Goal: Task Accomplishment & Management: Manage account settings

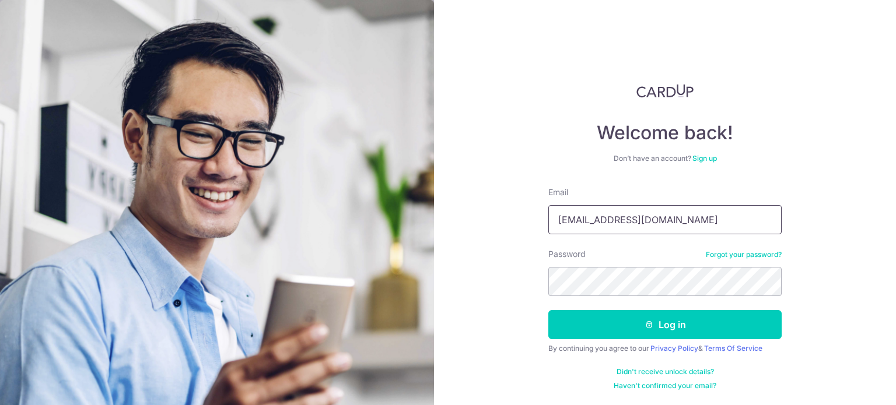
drag, startPoint x: 0, startPoint y: 0, endPoint x: 653, endPoint y: 219, distance: 689.0
click at [653, 218] on input "jtoo0116@gmail.com" at bounding box center [664, 219] width 233 height 29
type input "[EMAIL_ADDRESS][DOMAIN_NAME]"
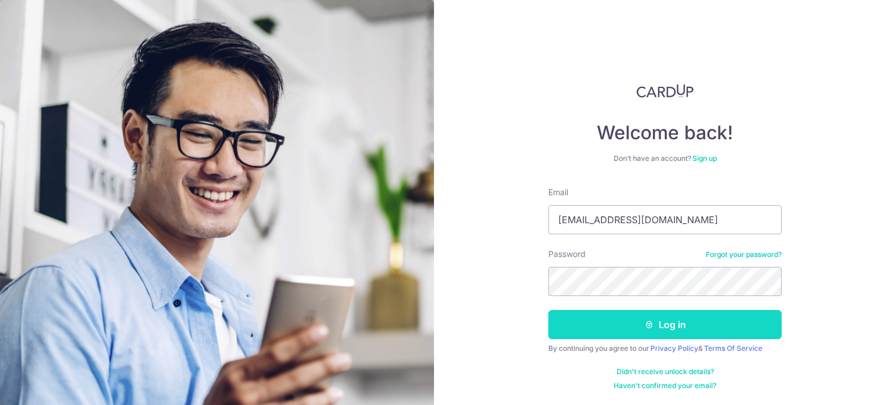
click at [669, 324] on button "Log in" at bounding box center [664, 324] width 233 height 29
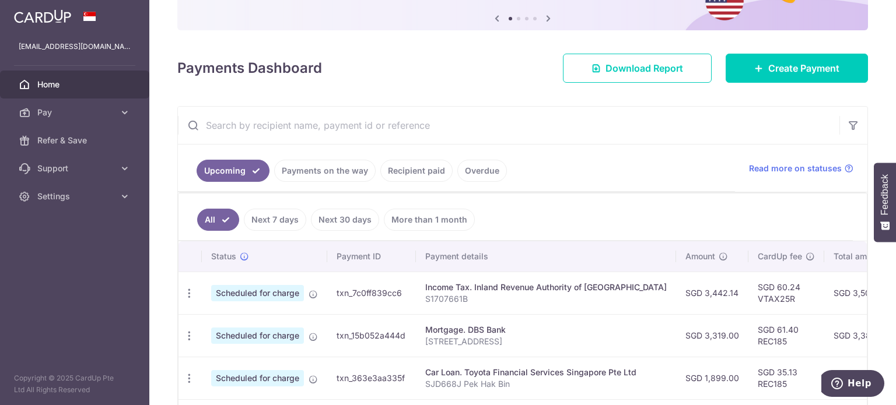
scroll to position [130, 0]
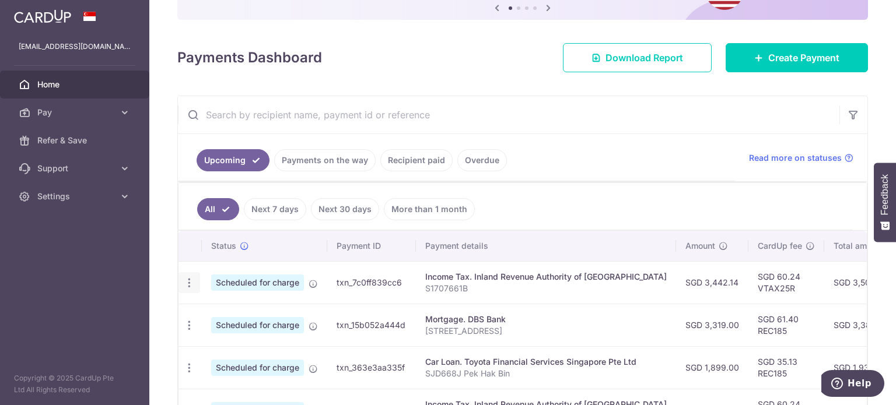
click at [191, 277] on icon "button" at bounding box center [189, 283] width 12 height 12
click at [252, 312] on span "Update payment" at bounding box center [251, 315] width 79 height 14
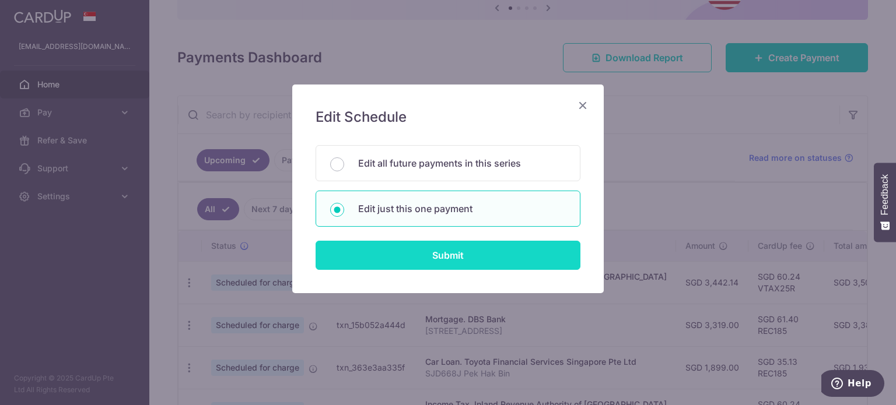
click at [453, 255] on input "Submit" at bounding box center [448, 255] width 265 height 29
radio input "true"
type input "3,442.14"
type input "08/09/2025"
type input "S1707661B"
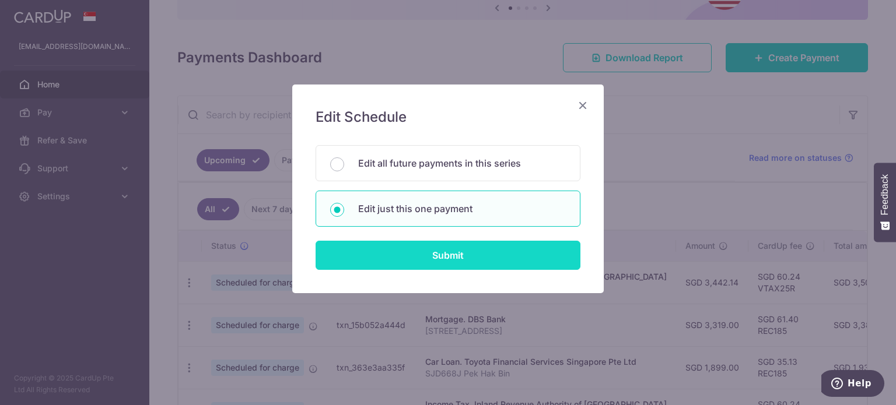
type input "VTAX25R"
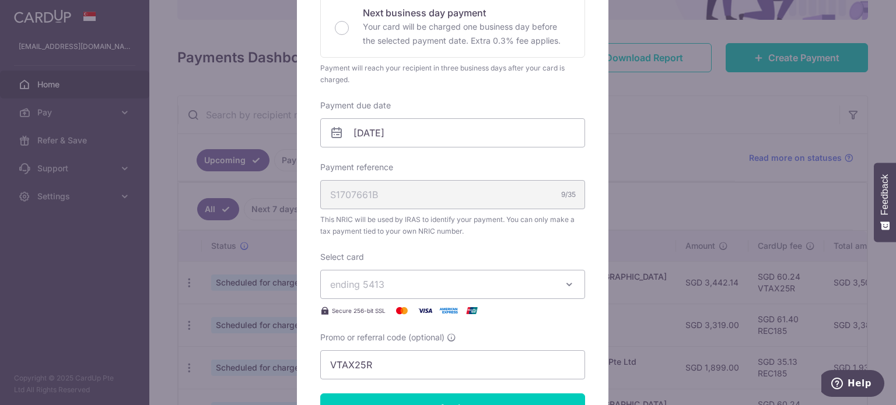
scroll to position [335, 0]
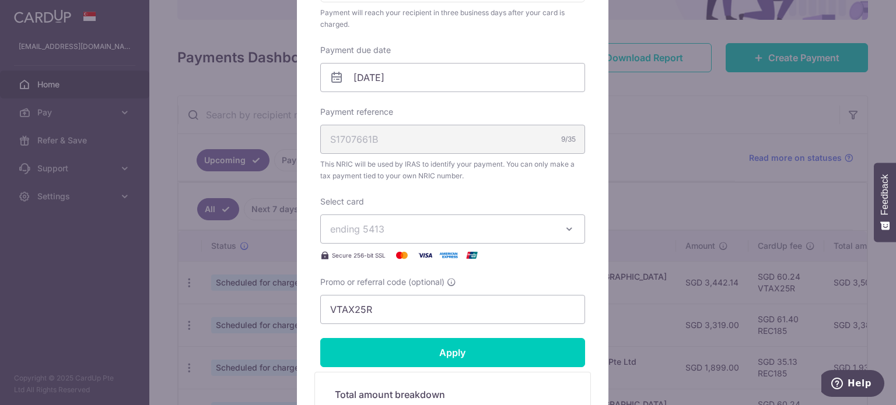
click at [648, 333] on div "Edit payment By clicking apply, you will make changes to all payments to Inland…" at bounding box center [448, 202] width 896 height 405
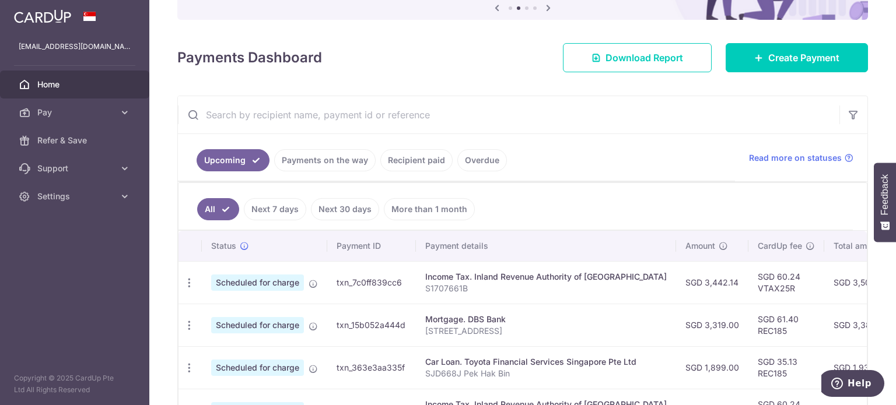
click at [329, 161] on link "Payments on the way" at bounding box center [325, 160] width 102 height 22
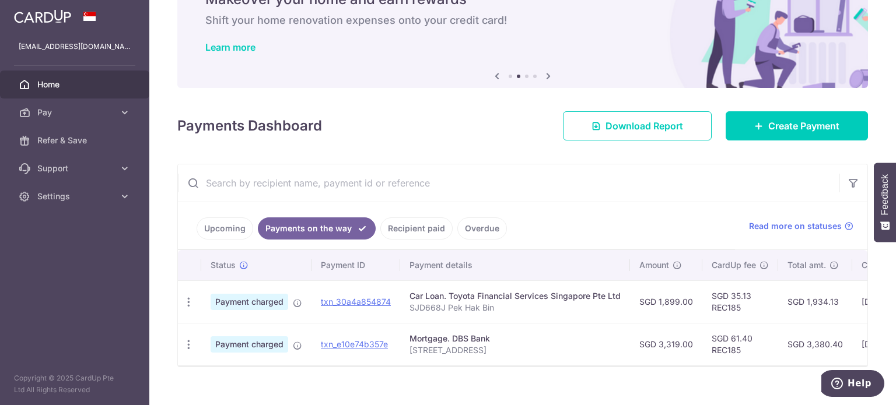
scroll to position [82, 0]
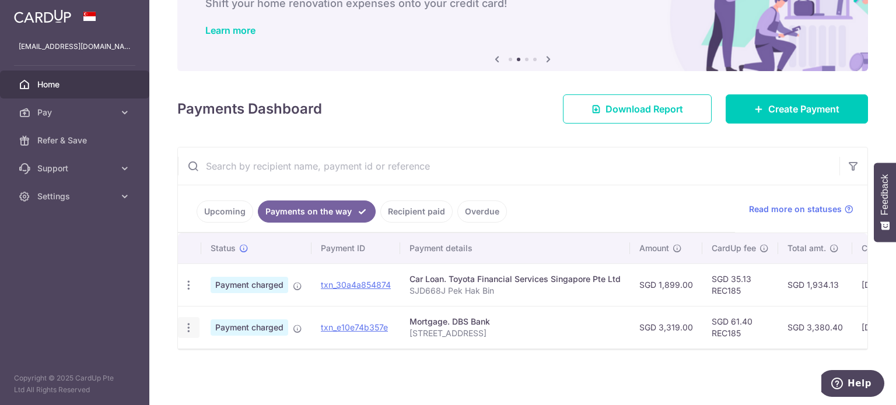
click at [188, 292] on icon "button" at bounding box center [189, 285] width 12 height 12
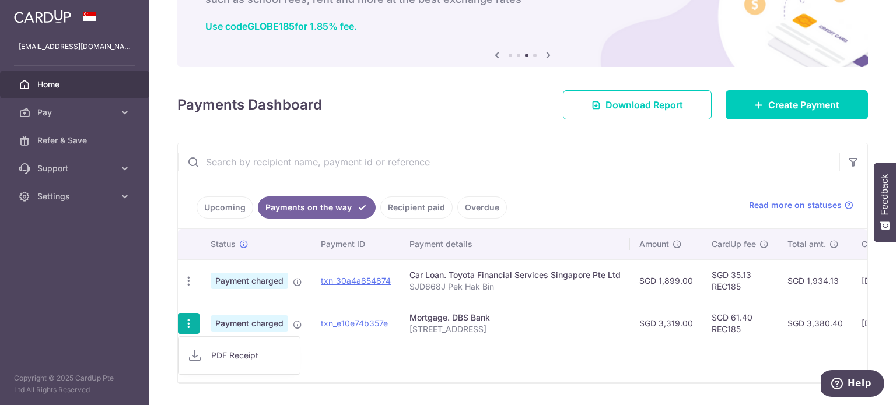
click at [228, 309] on td "Payment charged" at bounding box center [256, 323] width 110 height 43
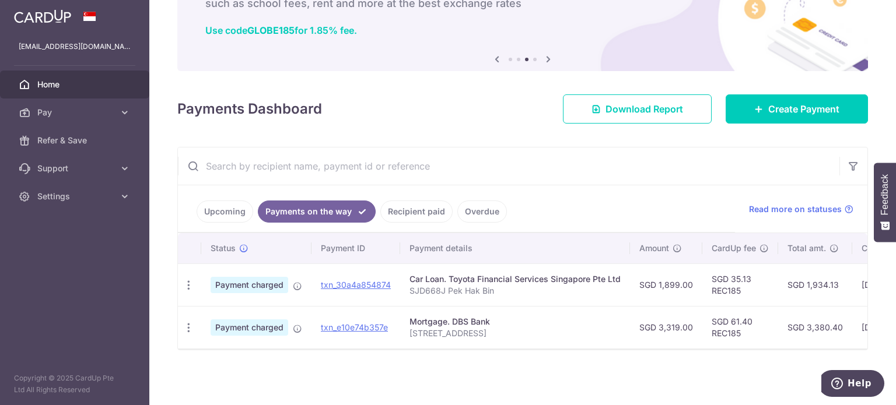
click at [425, 209] on link "Recipient paid" at bounding box center [416, 212] width 72 height 22
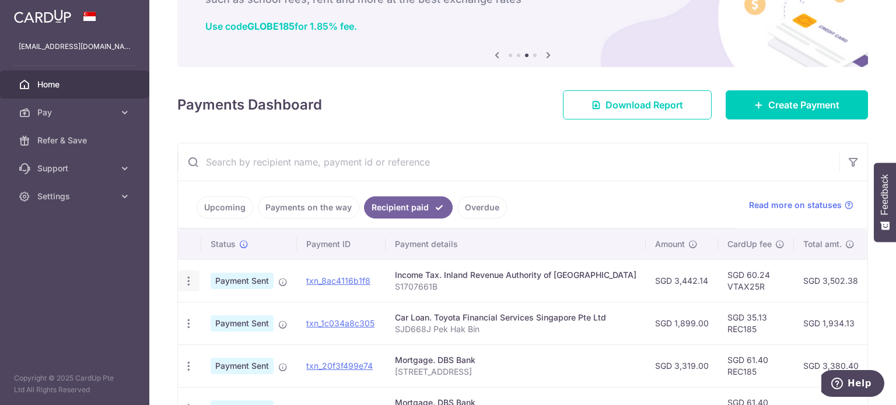
click at [194, 284] on div "PDF Receipt" at bounding box center [189, 282] width 22 height 22
click at [187, 289] on div "PDF Receipt" at bounding box center [189, 282] width 22 height 22
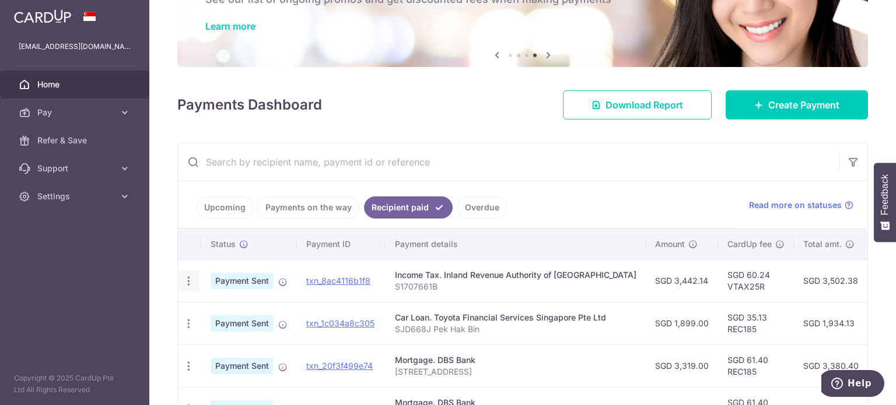
click at [188, 275] on icon "button" at bounding box center [189, 281] width 12 height 12
click at [192, 279] on icon "button" at bounding box center [189, 281] width 12 height 12
click at [240, 205] on link "Upcoming" at bounding box center [225, 208] width 57 height 22
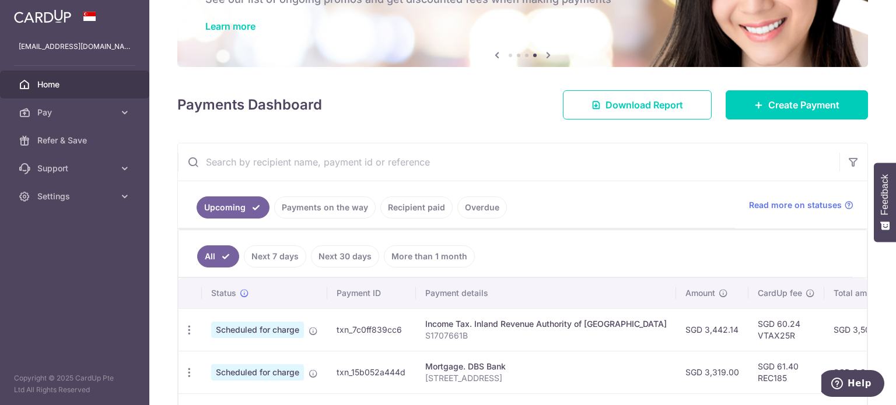
click at [483, 209] on link "Overdue" at bounding box center [482, 208] width 50 height 22
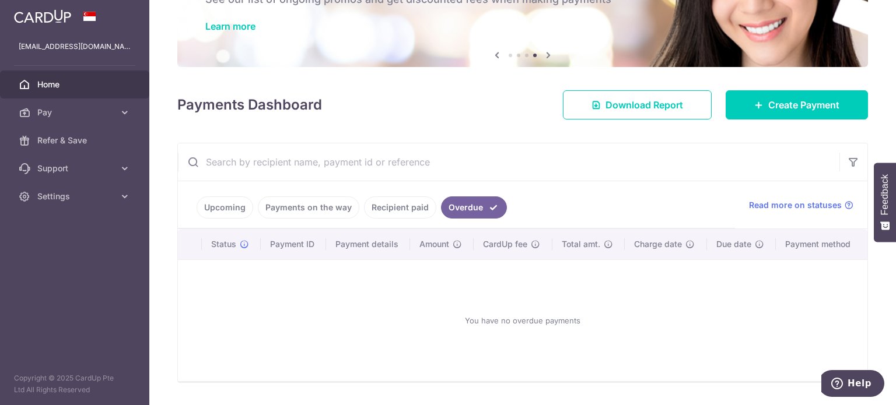
click at [313, 201] on link "Payments on the way" at bounding box center [309, 208] width 102 height 22
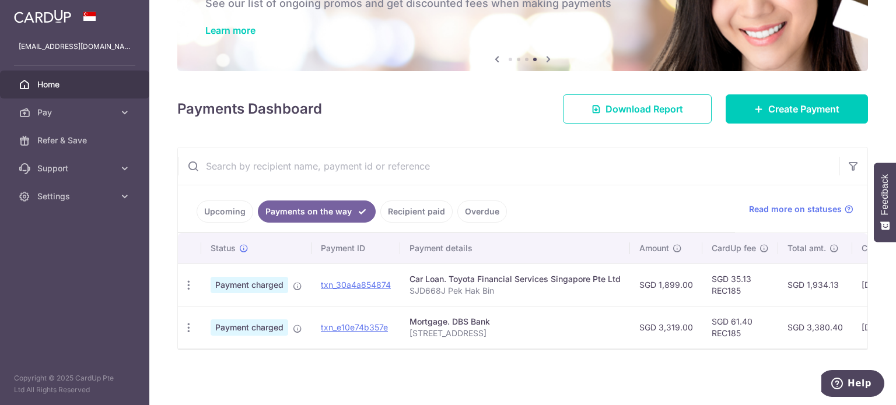
click at [429, 208] on link "Recipient paid" at bounding box center [416, 212] width 72 height 22
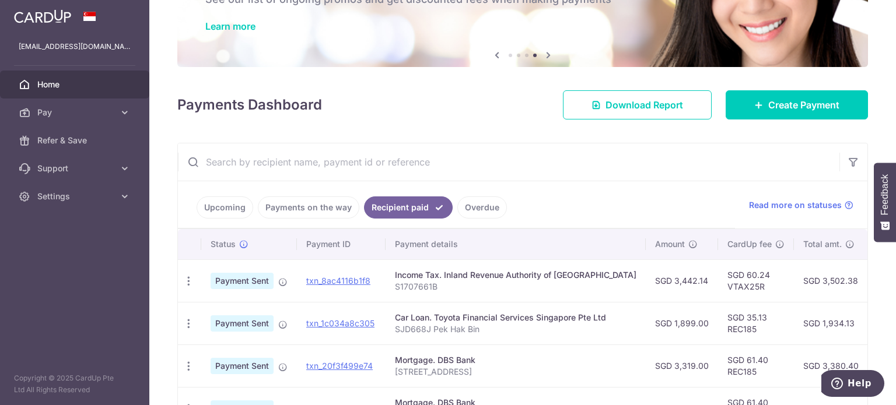
drag, startPoint x: 820, startPoint y: 312, endPoint x: 589, endPoint y: 335, distance: 231.5
click at [589, 335] on tr "PDF Receipt Payment Sent txn_1c034a8c305 Car Loan. Toyota Financial Services Si…" at bounding box center [640, 323] width 925 height 43
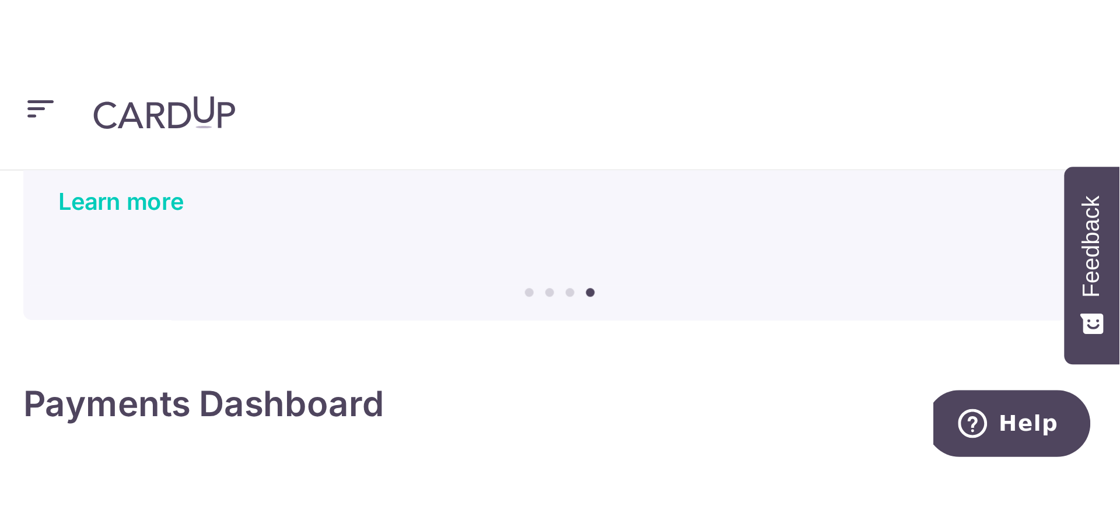
scroll to position [83, 0]
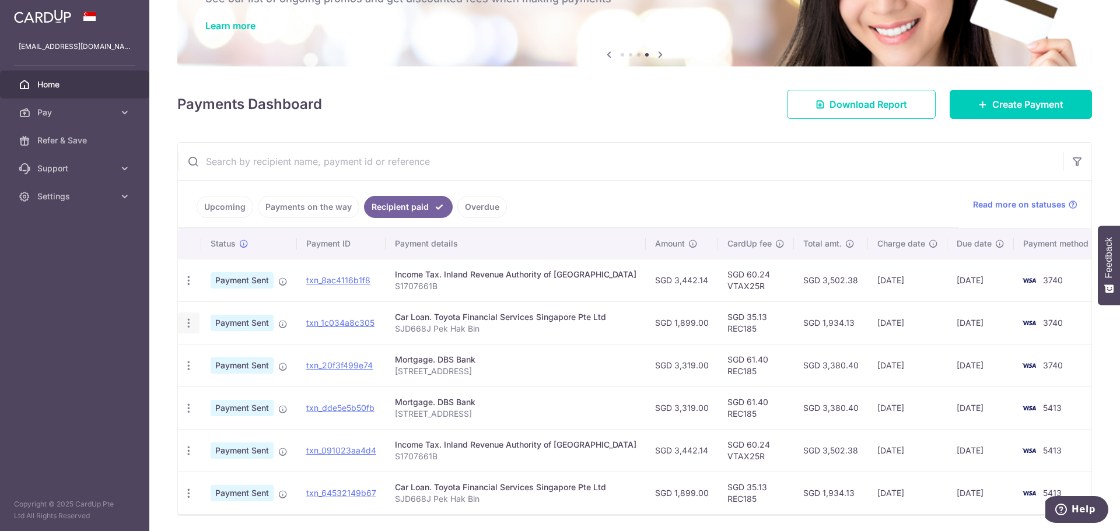
click at [190, 287] on icon "button" at bounding box center [189, 281] width 12 height 12
click at [386, 344] on td "txn_20f3f499e74" at bounding box center [341, 365] width 89 height 43
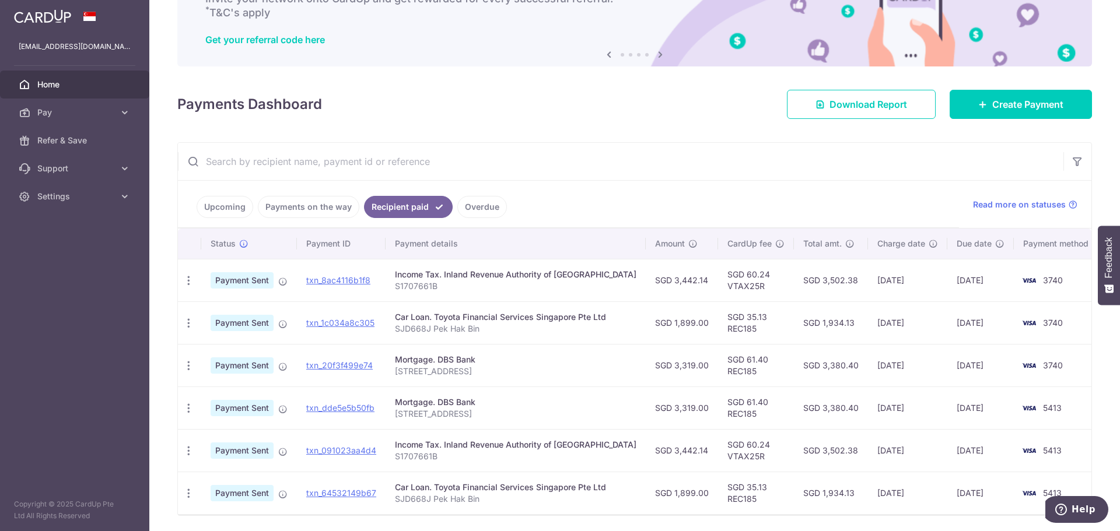
click at [320, 207] on link "Payments on the way" at bounding box center [309, 207] width 102 height 22
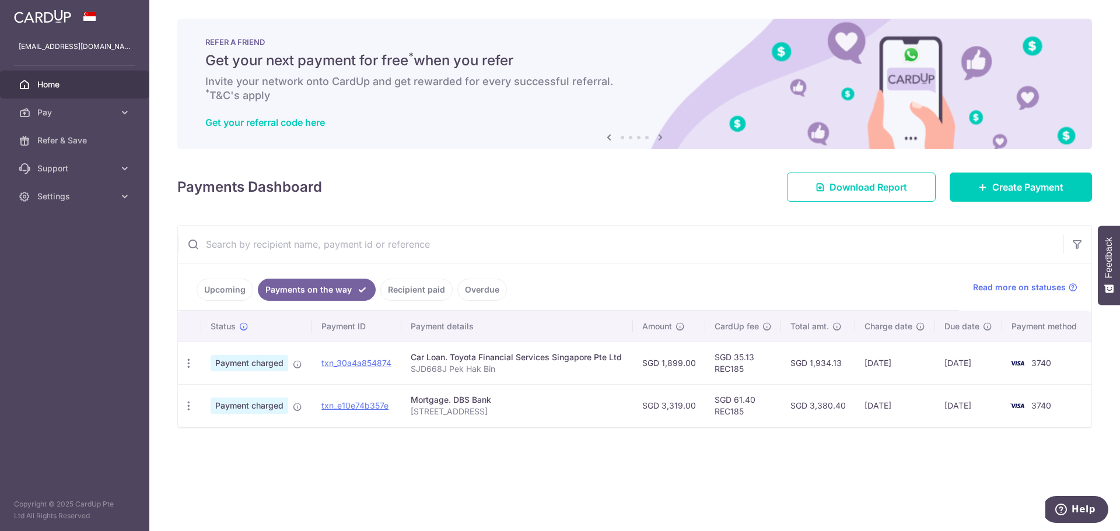
click at [409, 282] on link "Recipient paid" at bounding box center [416, 290] width 72 height 22
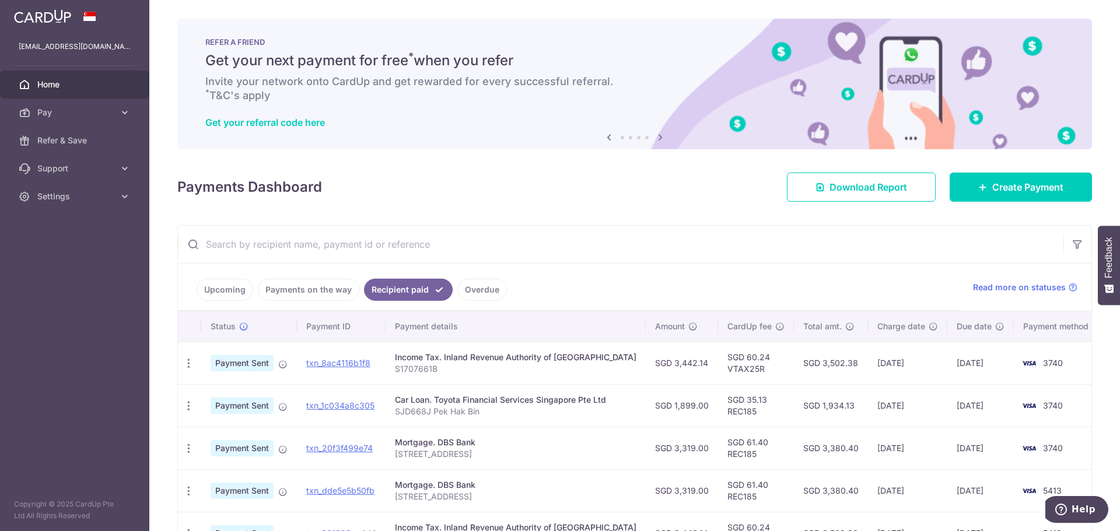
click at [488, 294] on link "Overdue" at bounding box center [482, 290] width 50 height 22
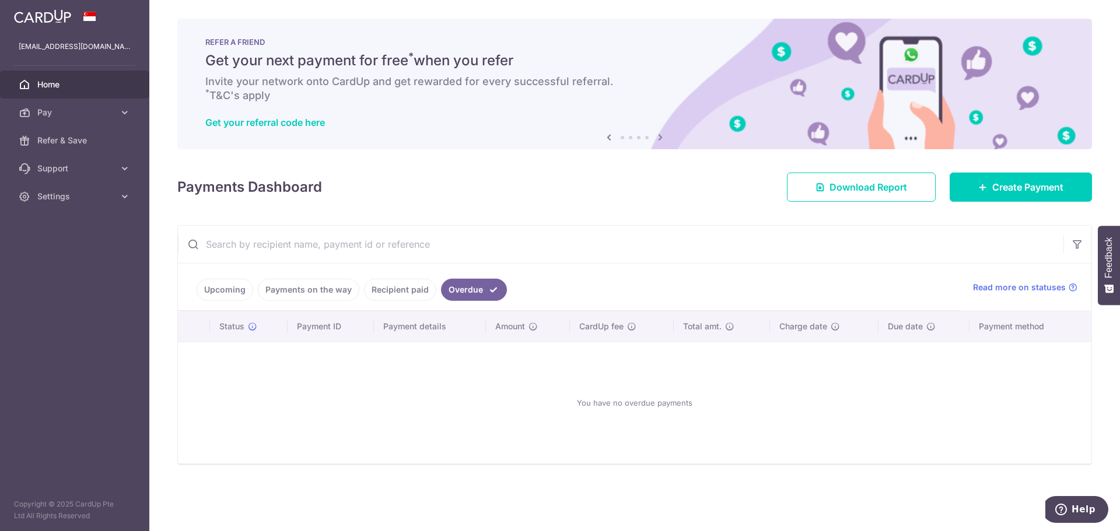
click at [404, 293] on link "Recipient paid" at bounding box center [400, 290] width 72 height 22
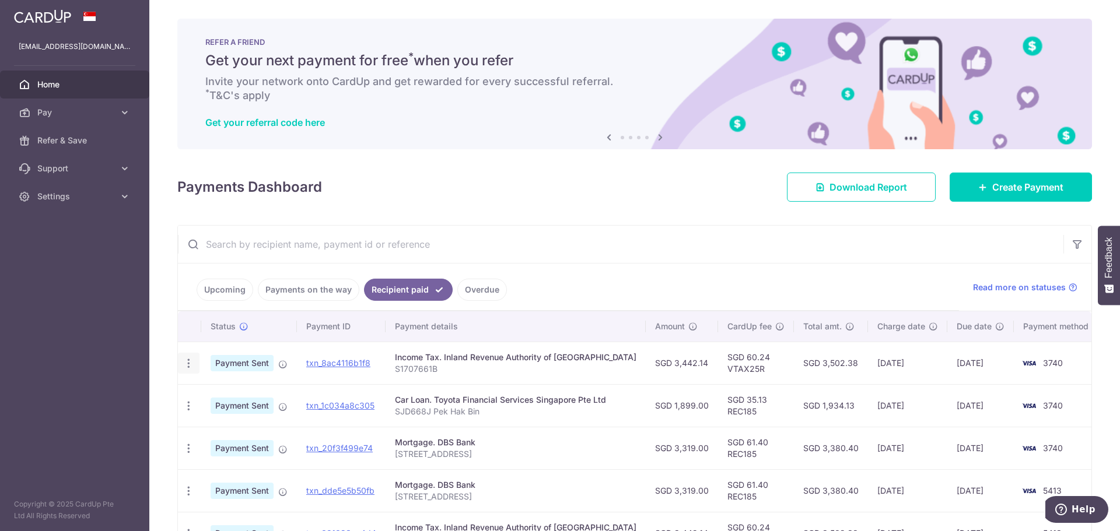
click at [193, 359] on icon "button" at bounding box center [189, 364] width 12 height 12
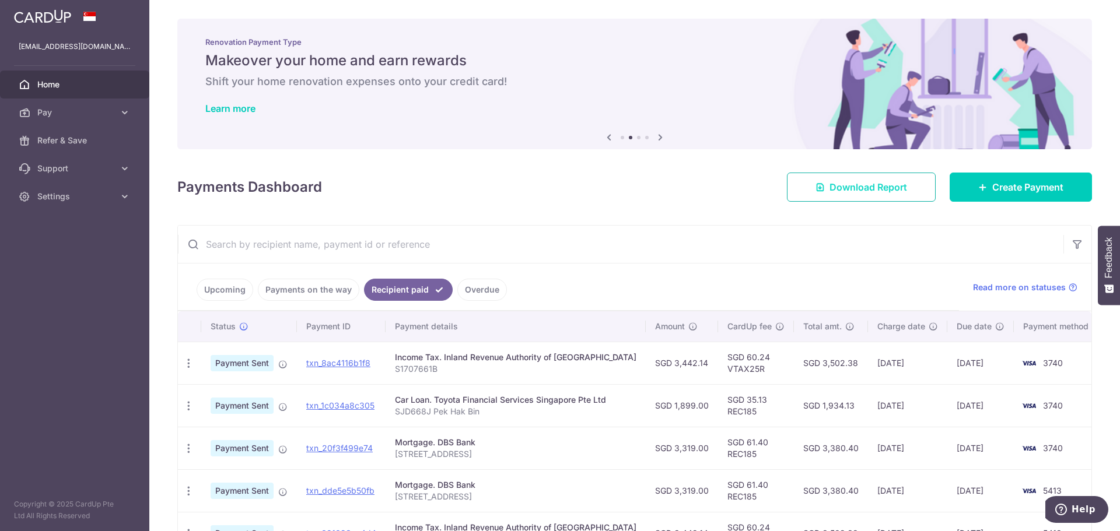
click at [893, 182] on span "Download Report" at bounding box center [869, 187] width 78 height 14
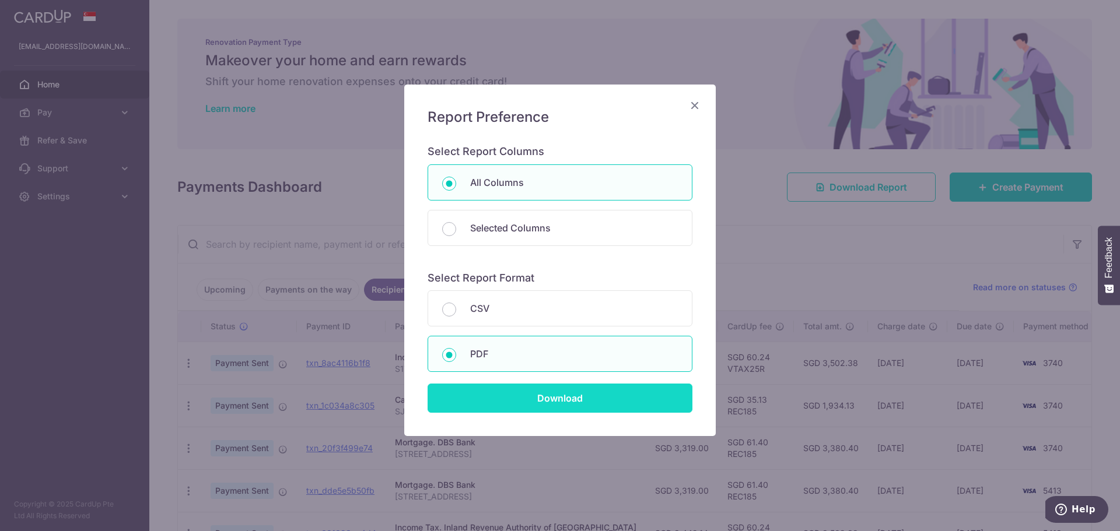
click at [568, 405] on input "Download" at bounding box center [560, 398] width 265 height 29
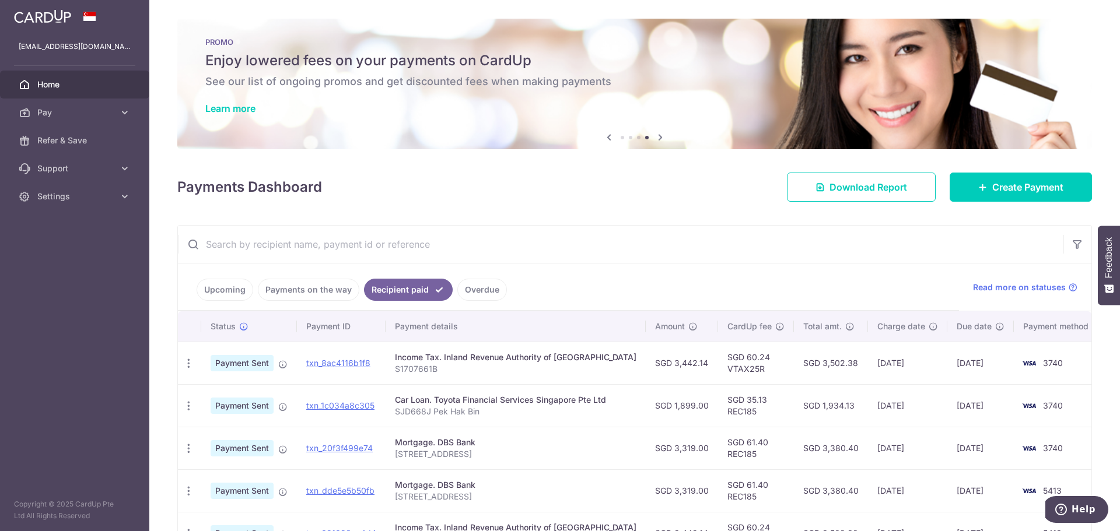
click at [243, 290] on link "Upcoming" at bounding box center [225, 290] width 57 height 22
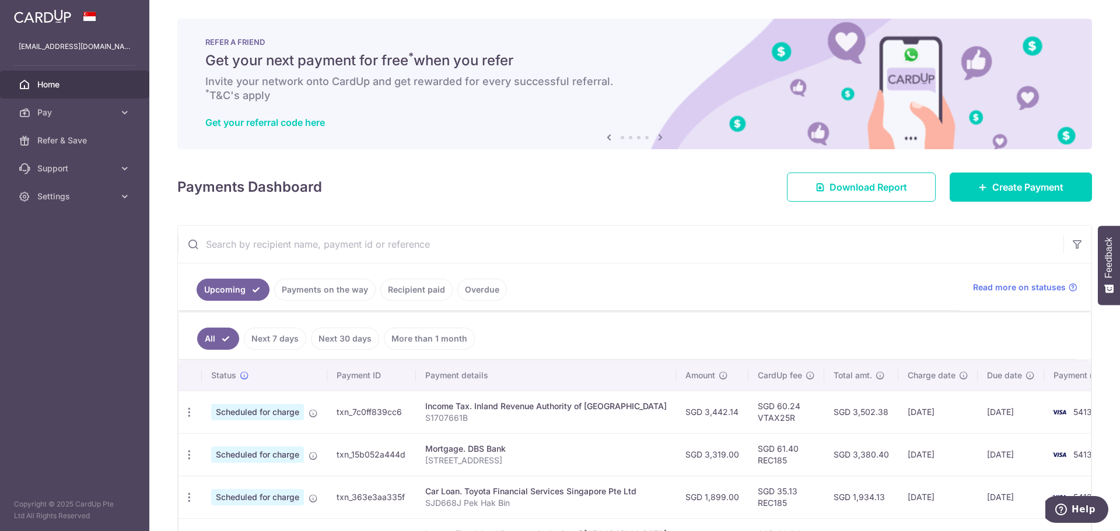
click at [345, 296] on link "Payments on the way" at bounding box center [325, 290] width 102 height 22
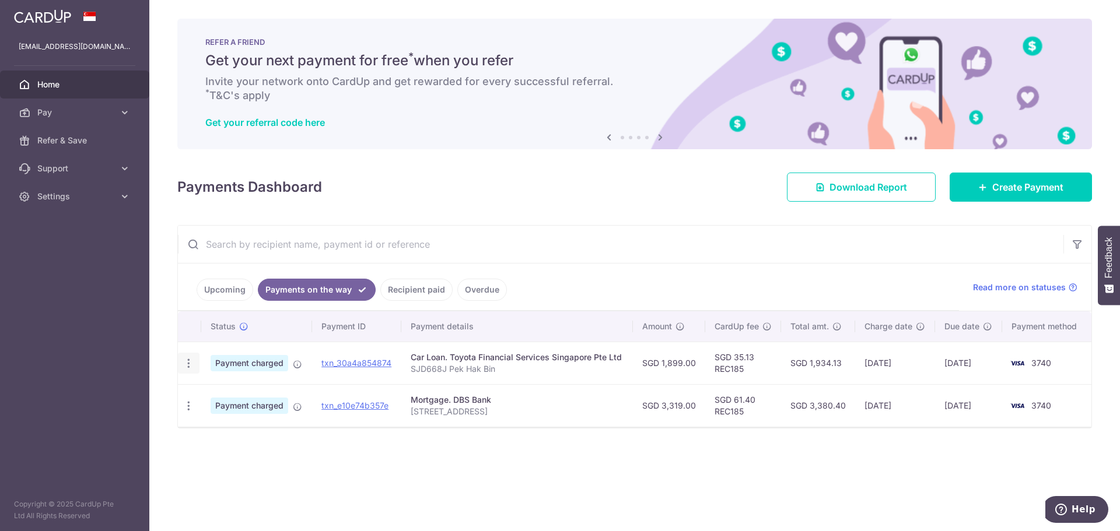
click at [191, 368] on icon "button" at bounding box center [189, 364] width 12 height 12
click at [345, 405] on div "× Pause Schedule Pause all future payments in this series Pause just this one p…" at bounding box center [634, 265] width 971 height 531
click at [298, 363] on icon at bounding box center [297, 364] width 9 height 9
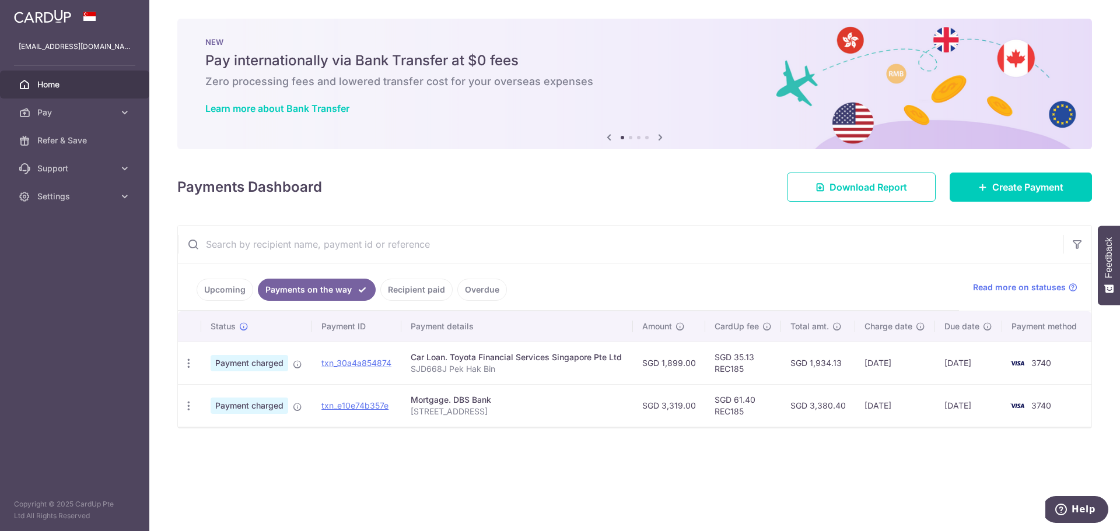
click at [737, 405] on div "× Pause Schedule Pause all future payments in this series Pause just this one p…" at bounding box center [634, 265] width 971 height 531
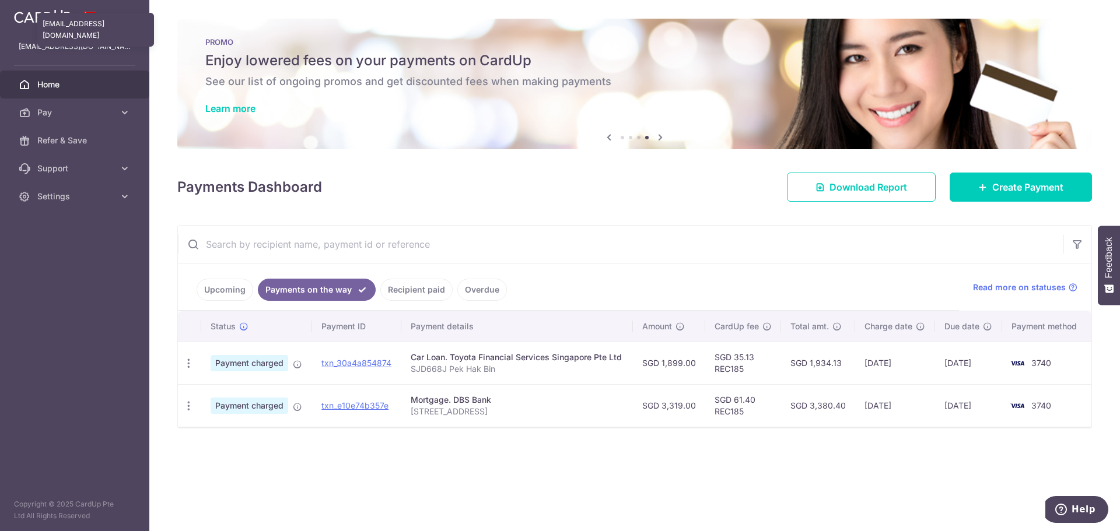
click at [74, 45] on p "pekhb1@gmail.com" at bounding box center [75, 47] width 112 height 12
click at [85, 18] on span at bounding box center [90, 16] width 14 height 9
click at [43, 23] on link at bounding box center [42, 15] width 67 height 21
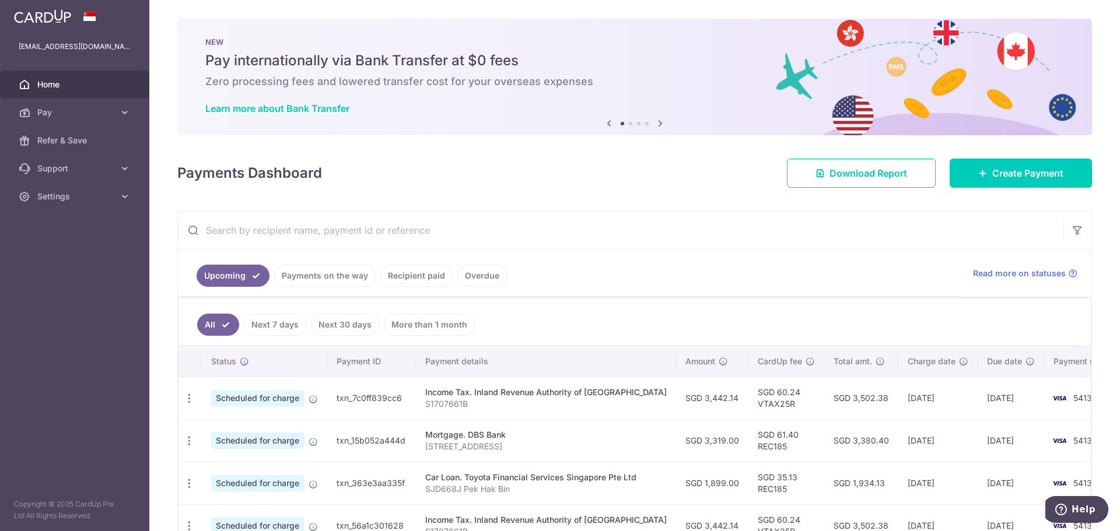
click at [62, 78] on link "Home" at bounding box center [74, 85] width 149 height 28
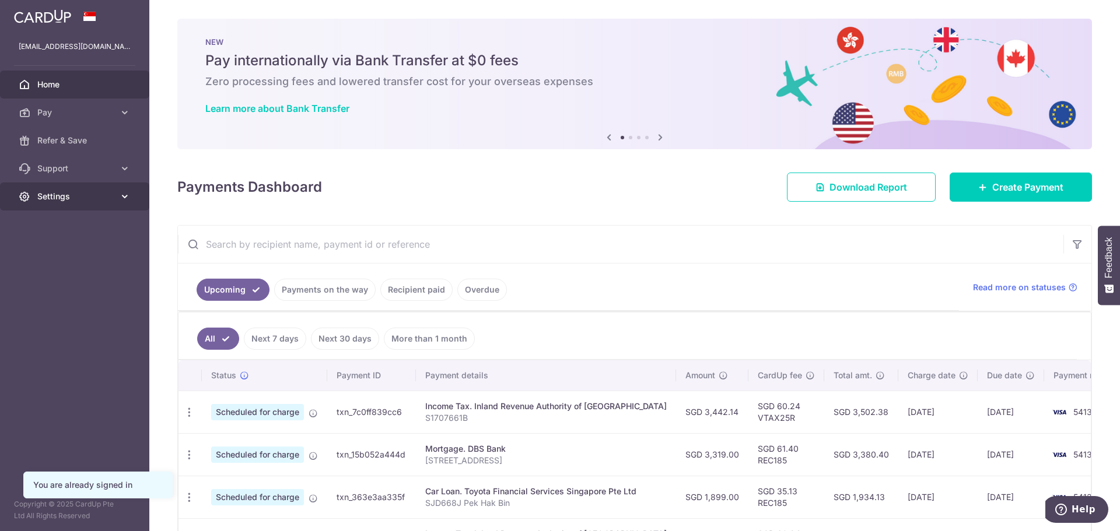
click at [65, 198] on span "Settings" at bounding box center [75, 197] width 77 height 12
click at [57, 253] on span "Logout" at bounding box center [75, 253] width 77 height 12
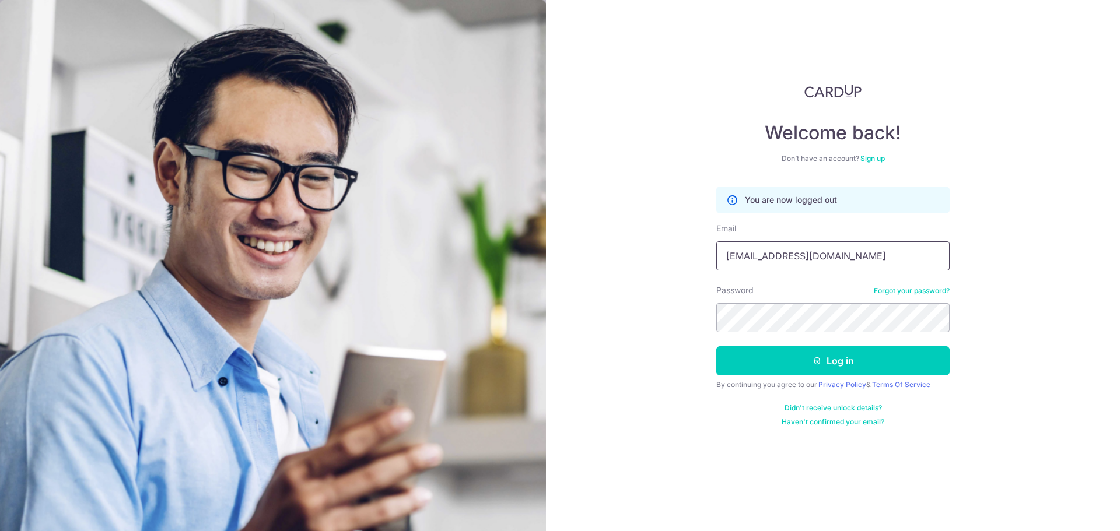
click at [852, 249] on input "[EMAIL_ADDRESS][DOMAIN_NAME]" at bounding box center [832, 256] width 233 height 29
type input "[EMAIL_ADDRESS][DOMAIN_NAME]"
click at [826, 366] on button "Log in" at bounding box center [832, 361] width 233 height 29
